Goal: Connect with others: Connect with other users

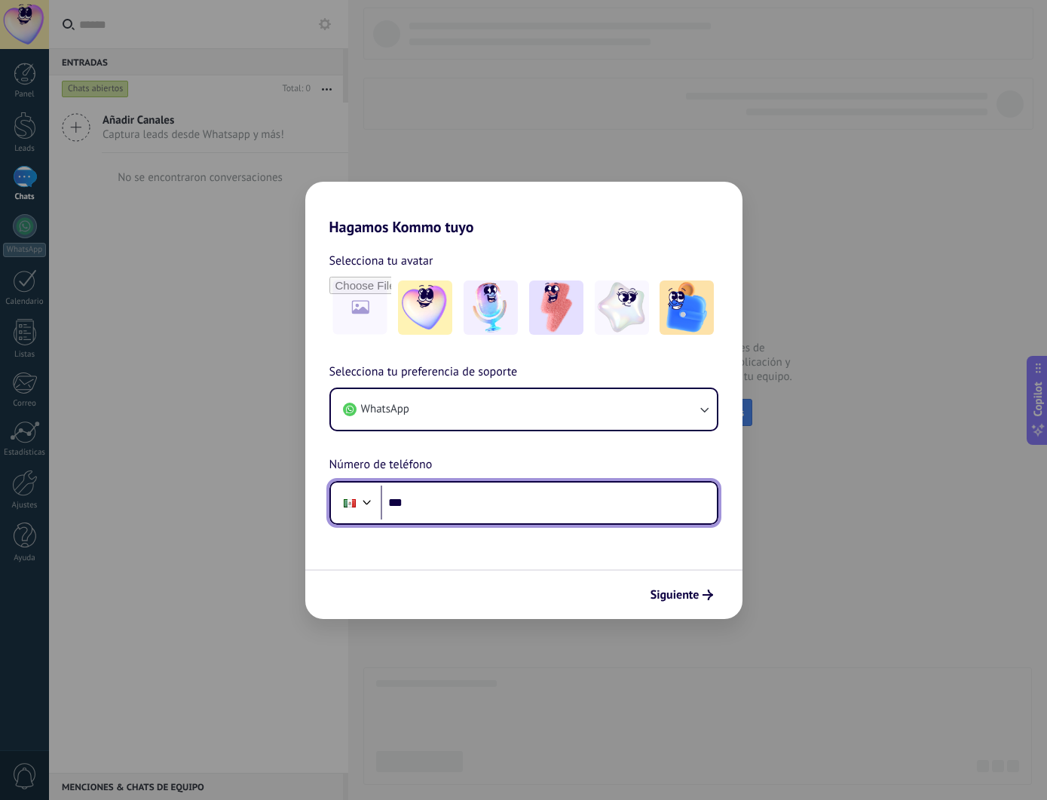
click at [495, 505] on input "***" at bounding box center [549, 502] width 336 height 35
type input "**********"
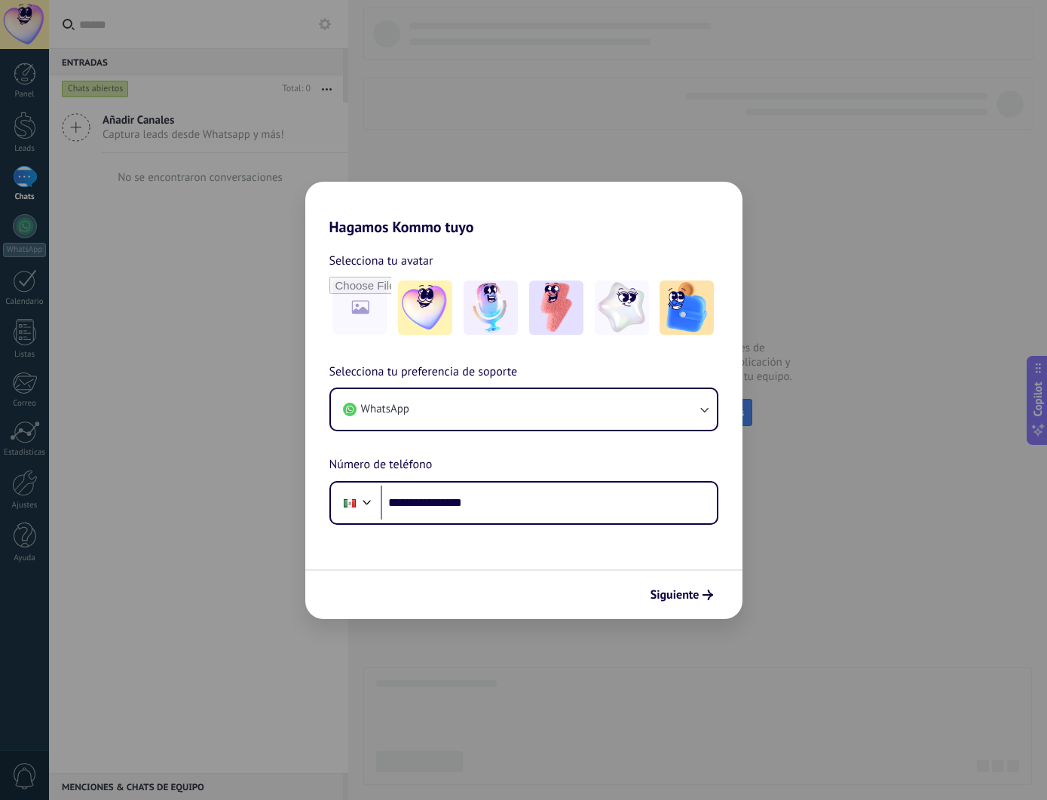
click at [689, 592] on span "Siguiente" at bounding box center [675, 595] width 49 height 11
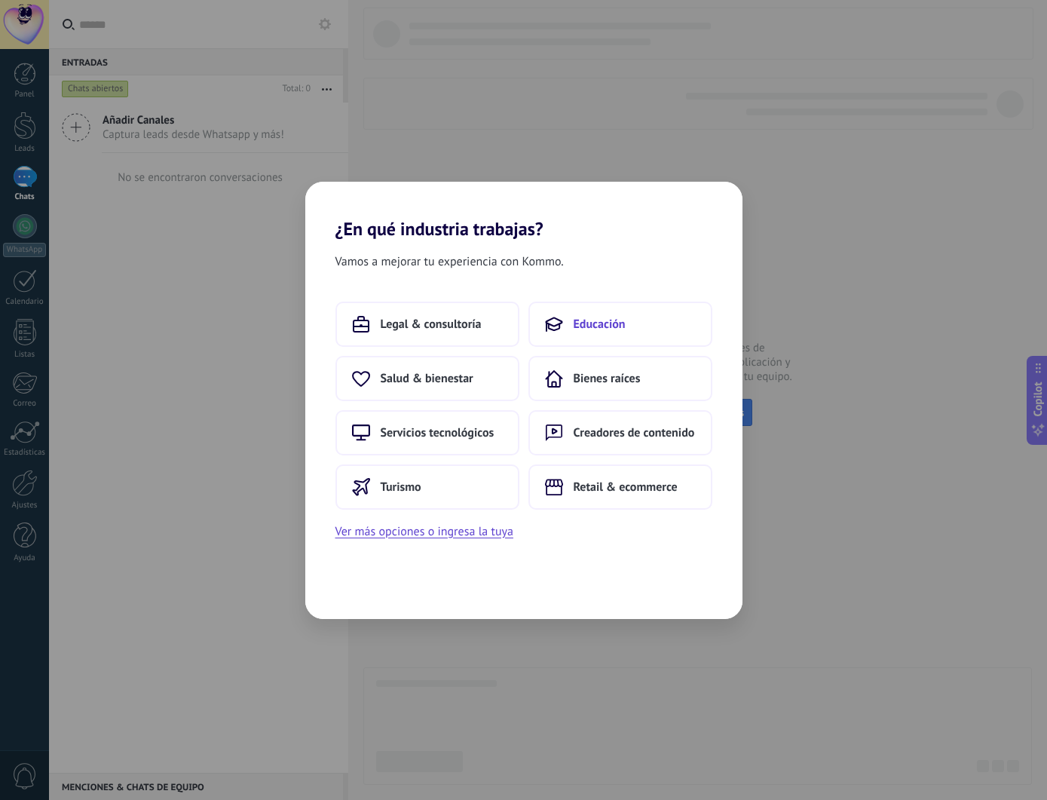
click at [598, 332] on button "Educación" at bounding box center [620, 324] width 184 height 45
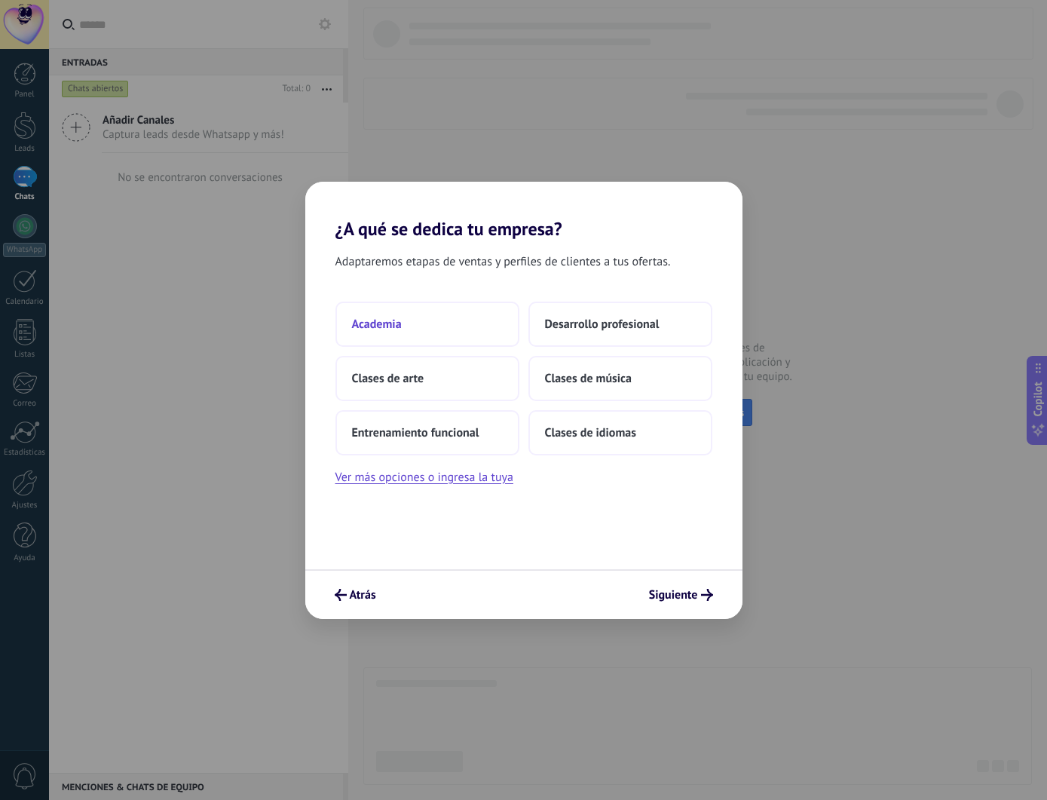
click at [426, 326] on button "Academia" at bounding box center [427, 324] width 184 height 45
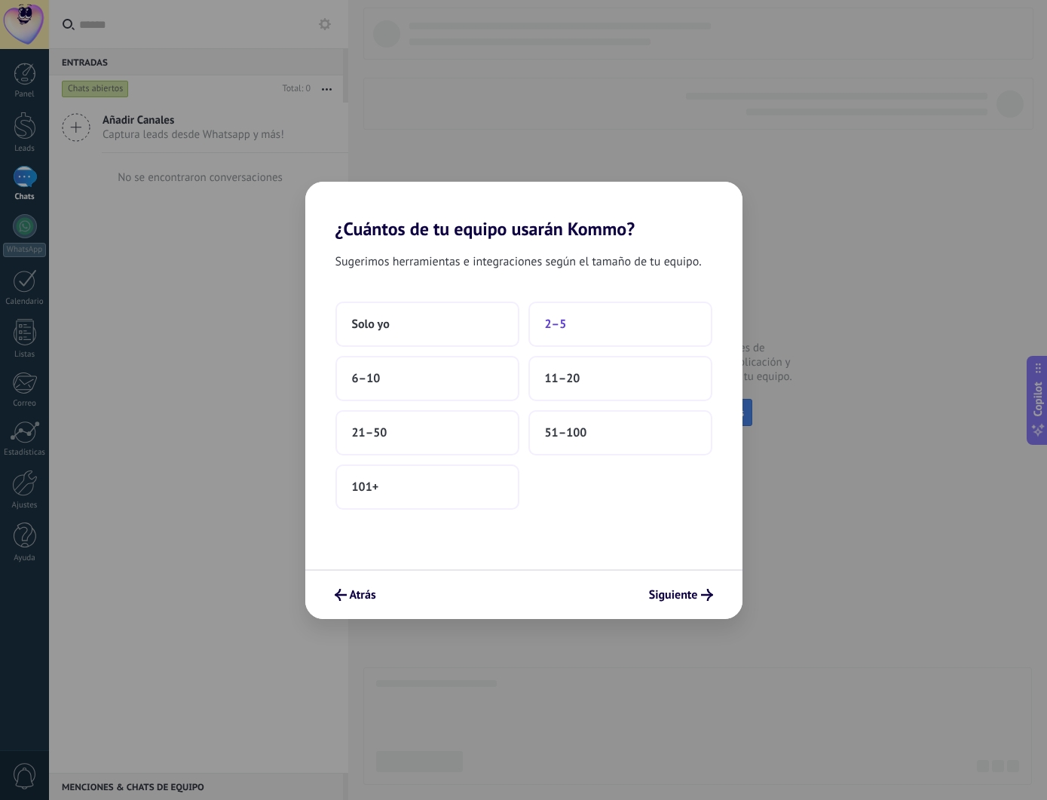
click at [564, 323] on span "2–5" at bounding box center [556, 324] width 22 height 15
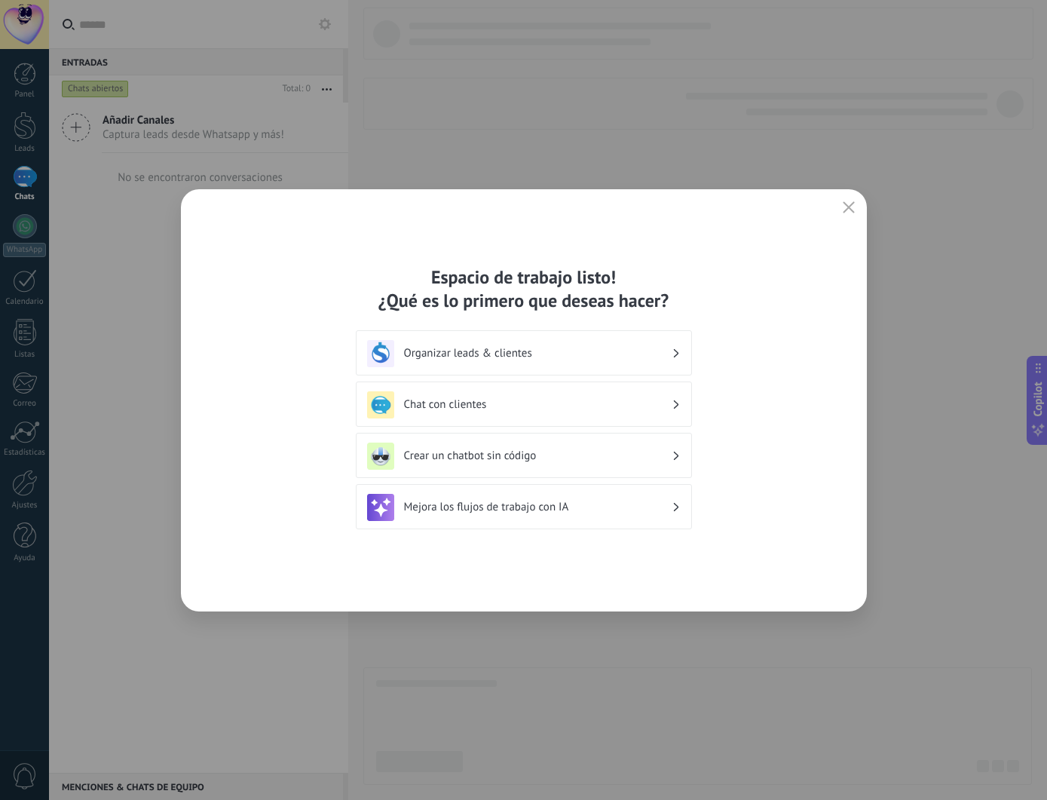
click at [503, 409] on h3 "Chat con clientes" at bounding box center [538, 404] width 268 height 14
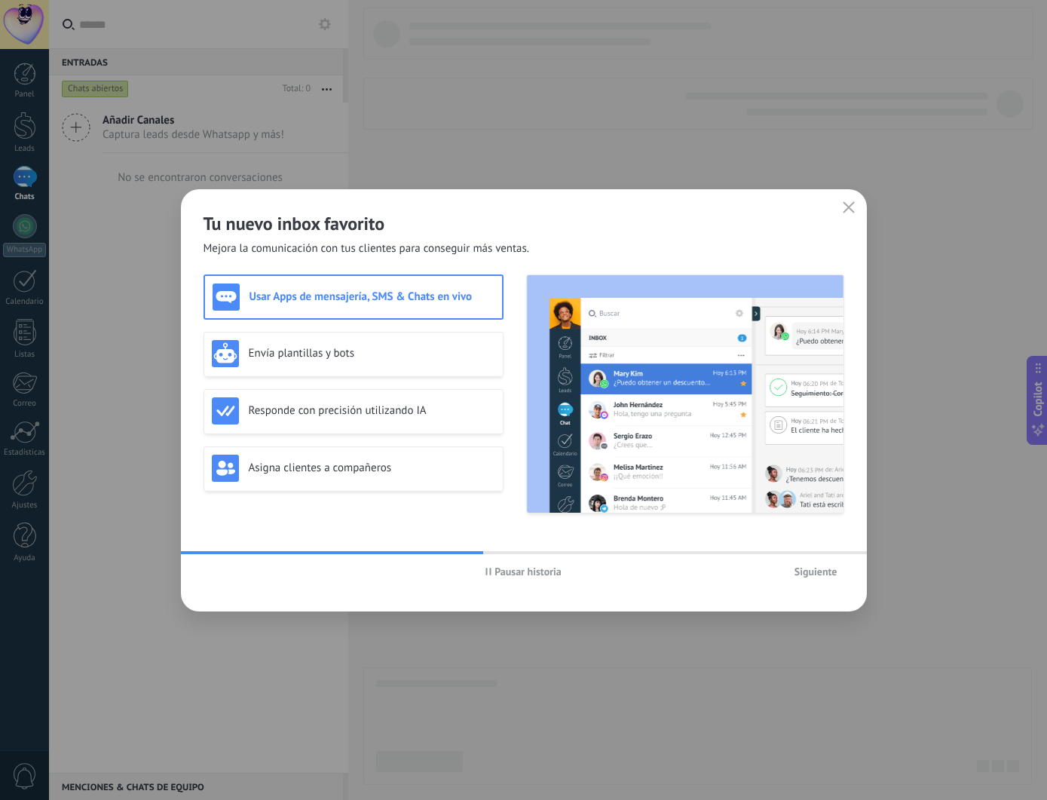
click at [816, 575] on span "Siguiente" at bounding box center [816, 571] width 43 height 11
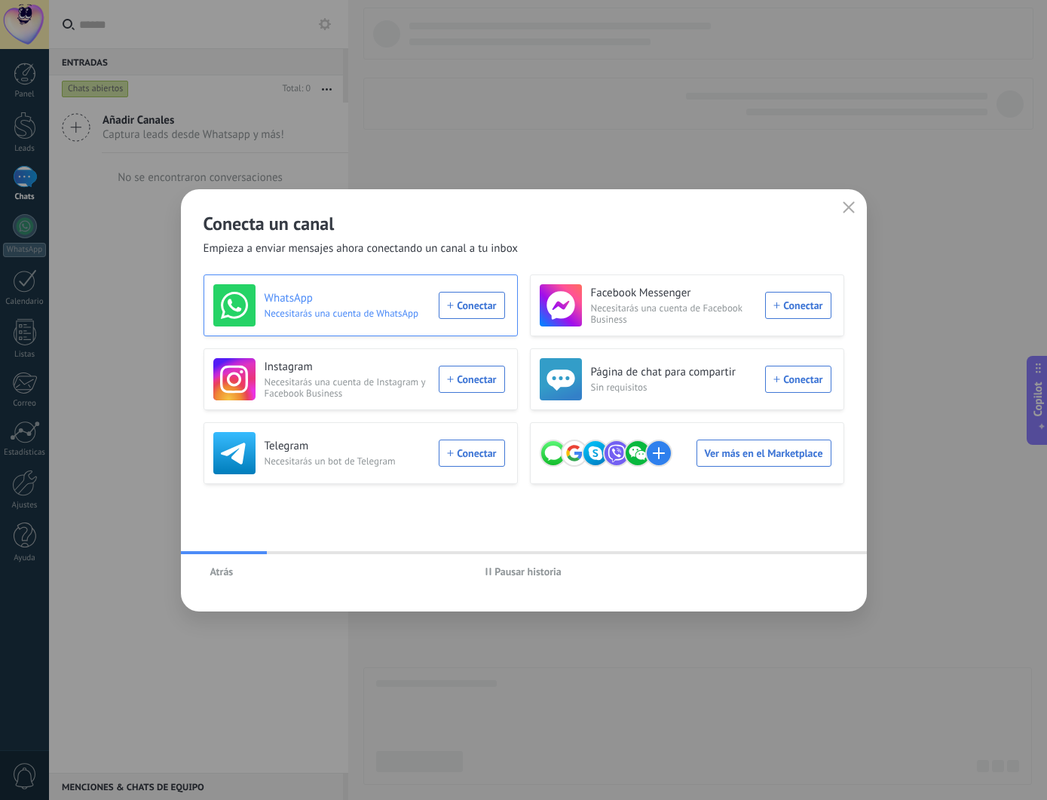
click at [465, 302] on div "WhatsApp Necesitarás una cuenta de WhatsApp Conectar" at bounding box center [359, 305] width 292 height 42
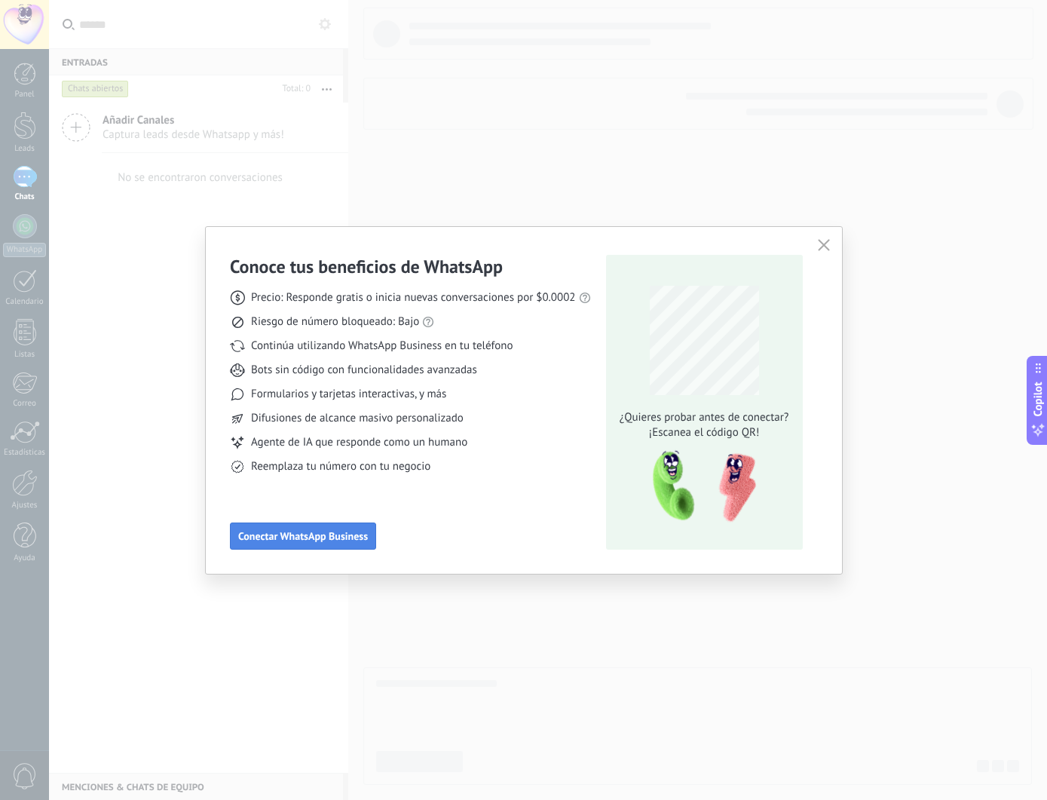
click at [334, 535] on span "Conectar WhatsApp Business" at bounding box center [303, 536] width 130 height 11
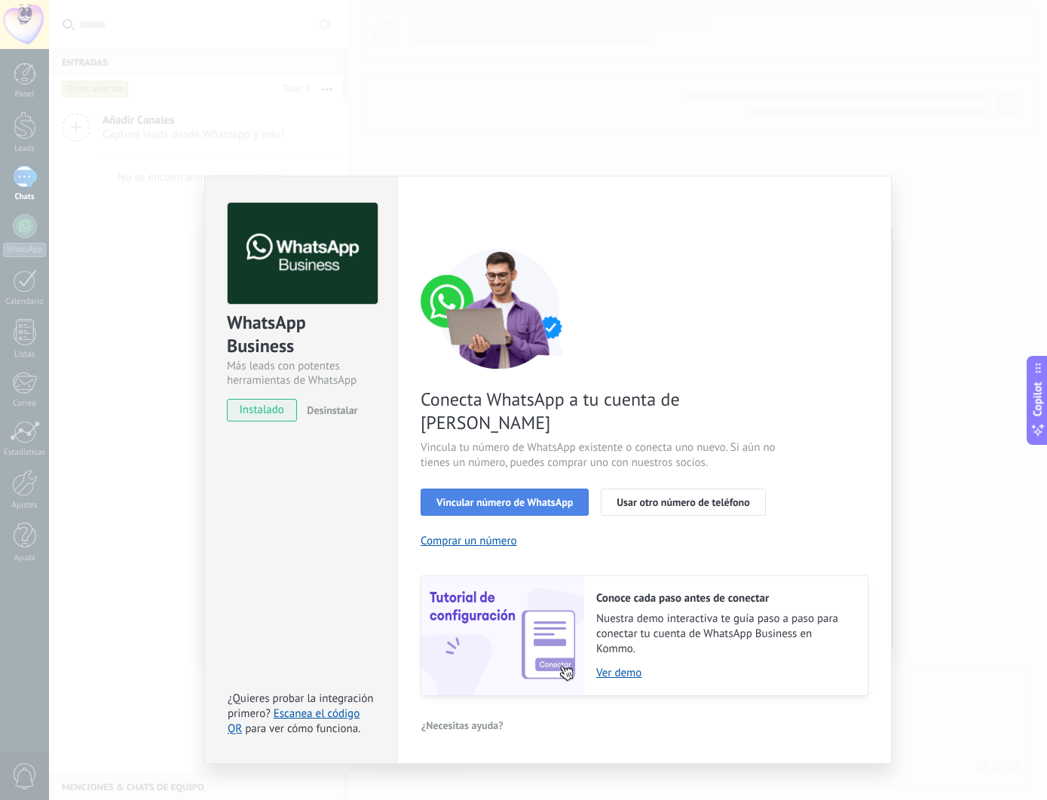
click at [528, 497] on span "Vincular número de WhatsApp" at bounding box center [504, 502] width 136 height 11
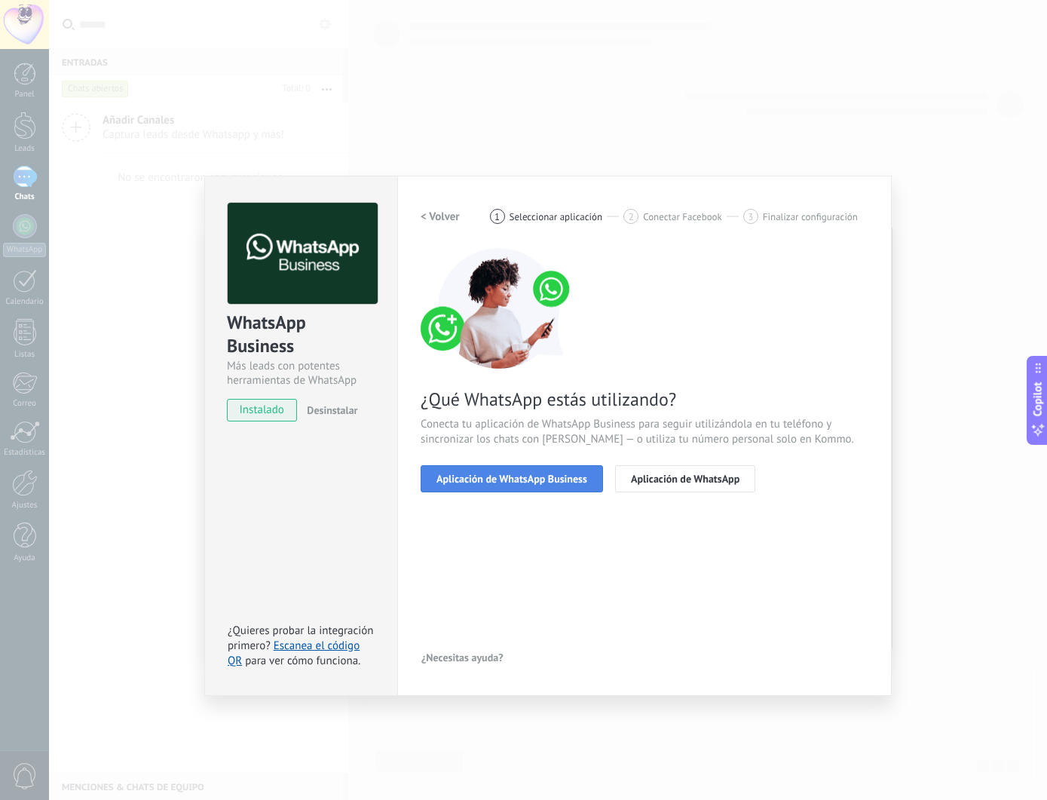
click at [521, 479] on span "Aplicación de WhatsApp Business" at bounding box center [511, 478] width 151 height 11
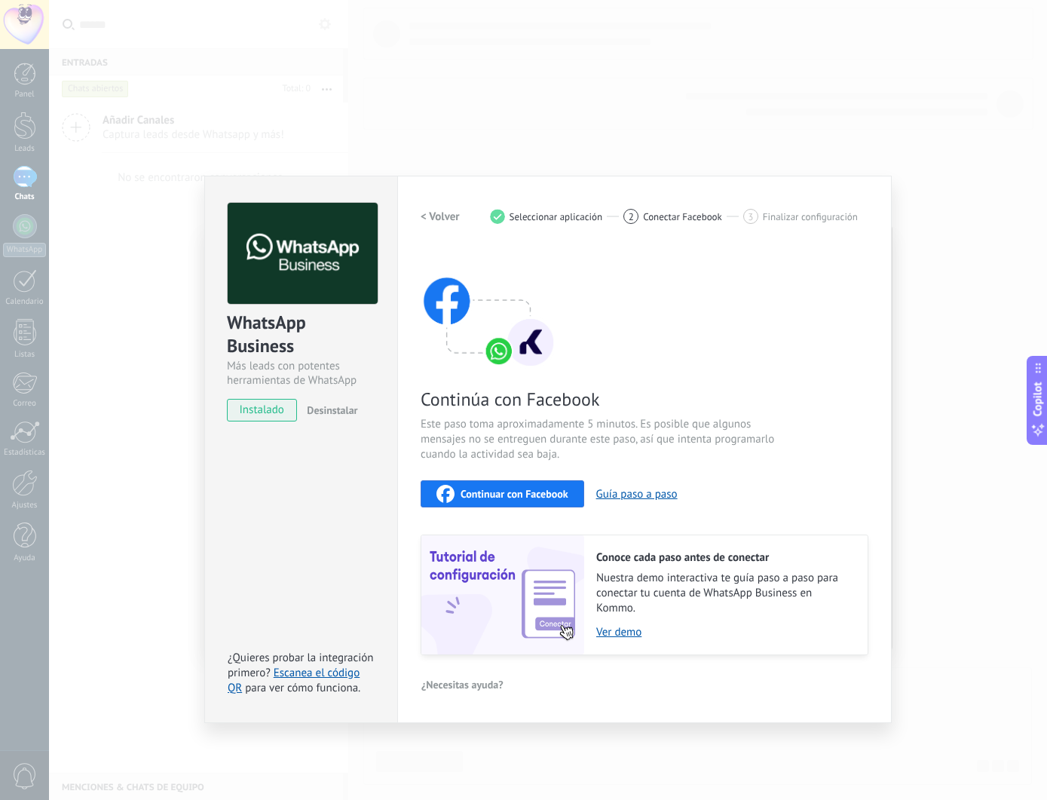
click at [163, 152] on div "WhatsApp Business Más leads con potentes herramientas de WhatsApp instalado Des…" at bounding box center [548, 400] width 998 height 800
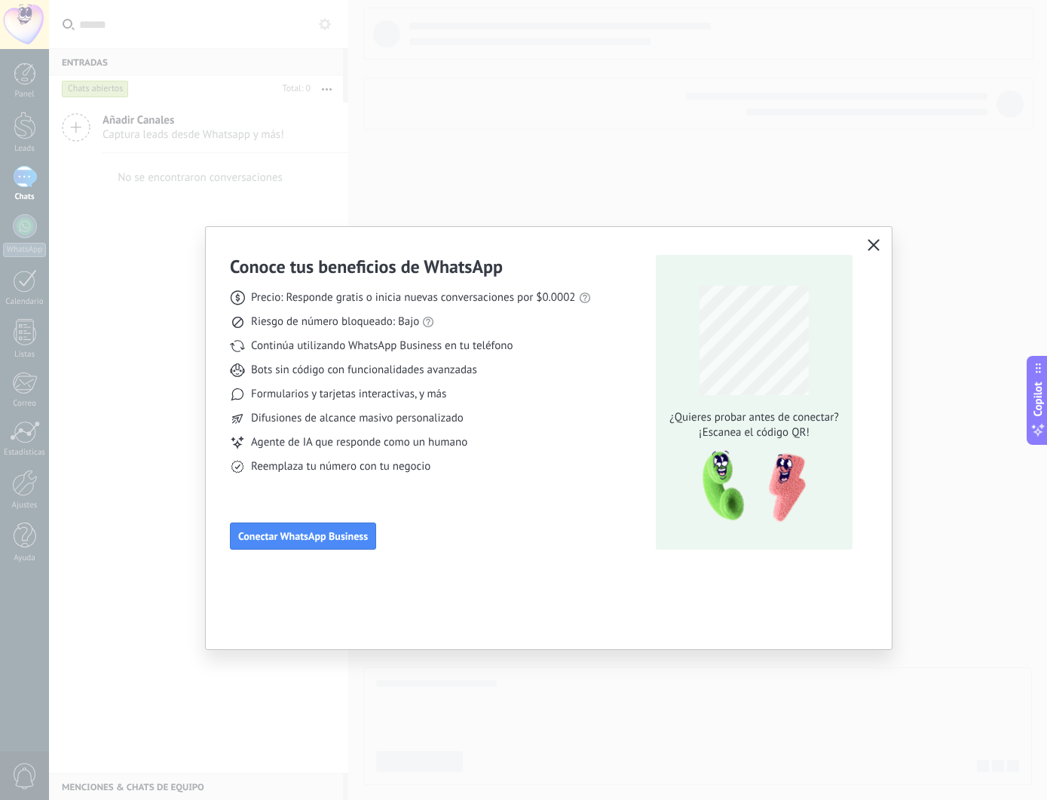
click at [877, 244] on icon "button" at bounding box center [874, 245] width 12 height 12
